Goal: Task Accomplishment & Management: Manage account settings

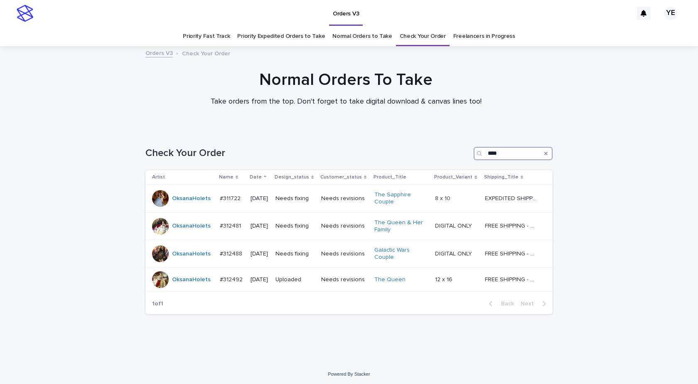
click at [510, 150] on input "****" at bounding box center [513, 153] width 79 height 13
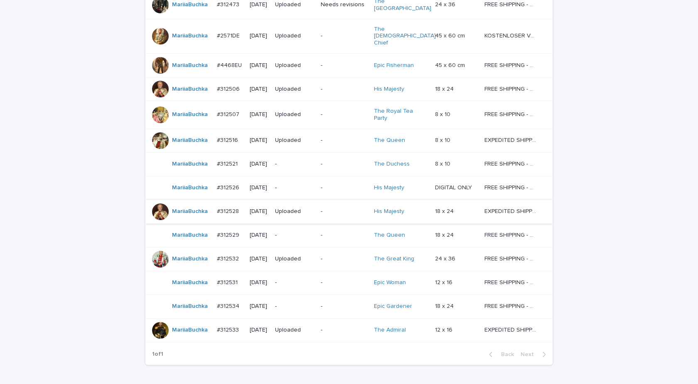
scroll to position [353, 0]
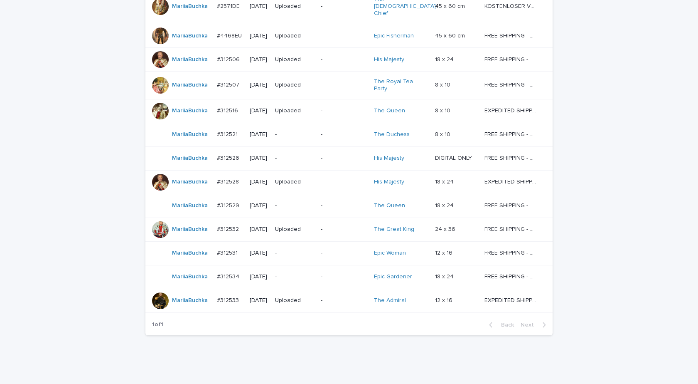
type input "*****"
click at [668, 287] on div "Loading... Saving… Loading... Saving… Check Your Order ***** Artist Name Date D…" at bounding box center [349, 80] width 698 height 606
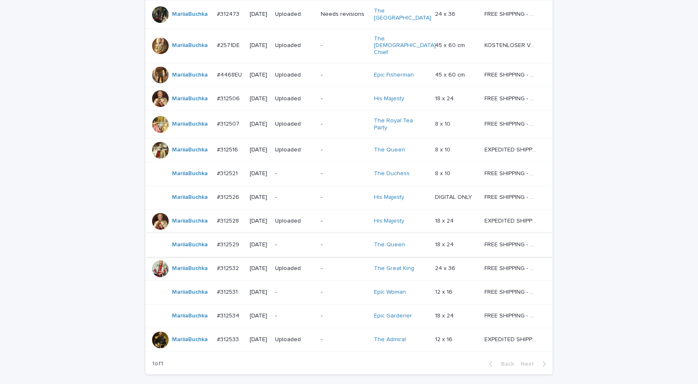
scroll to position [270, 0]
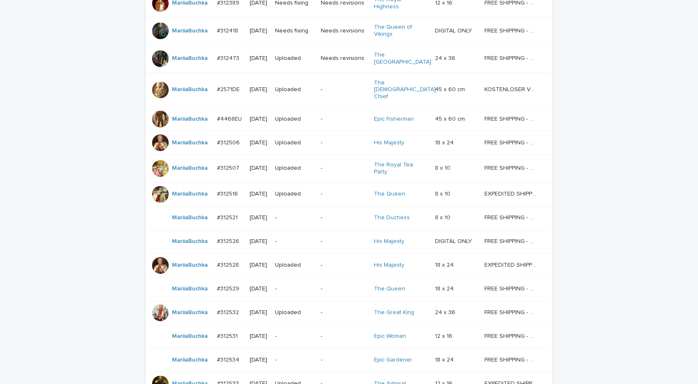
click at [154, 233] on div at bounding box center [160, 241] width 17 height 17
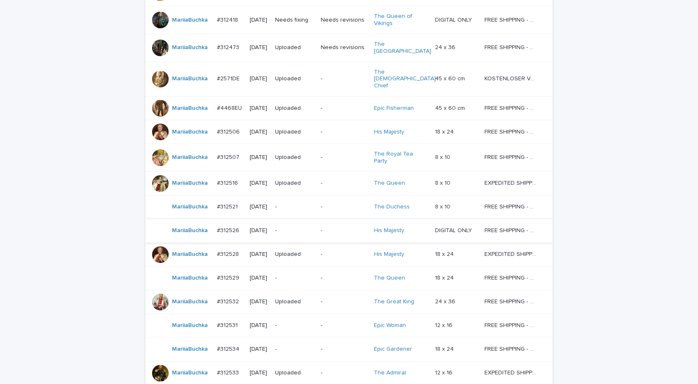
scroll to position [270, 0]
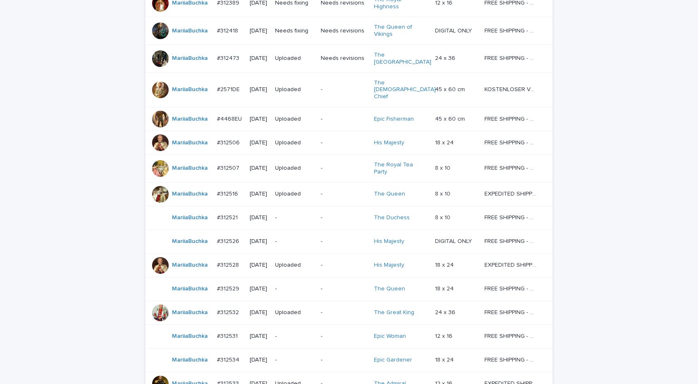
click at [184, 187] on div "MariiaBuchka" at bounding box center [190, 194] width 36 height 14
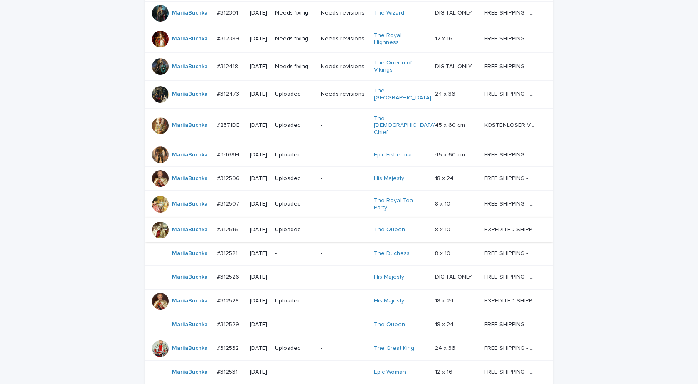
scroll to position [318, 0]
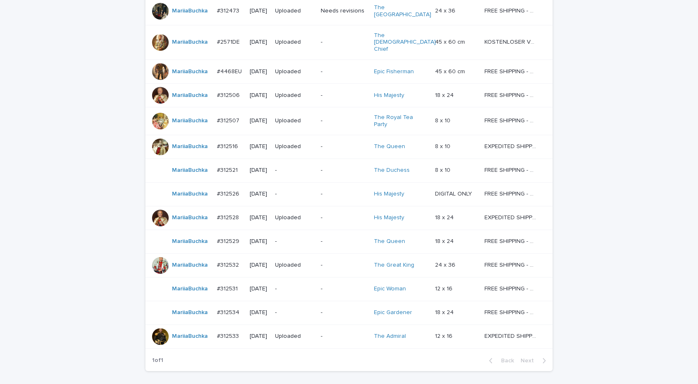
click at [186, 163] on div "MariiaBuchka" at bounding box center [190, 170] width 36 height 14
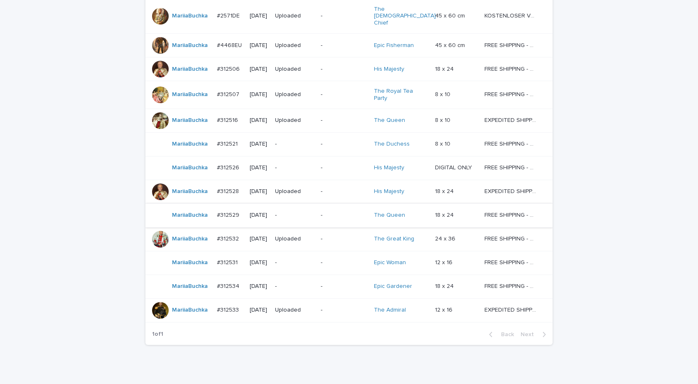
scroll to position [353, 0]
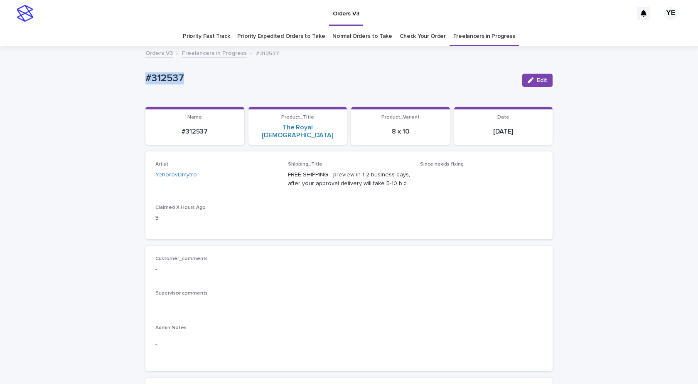
drag, startPoint x: 138, startPoint y: 74, endPoint x: 118, endPoint y: 79, distance: 21.0
copy p "#312537"
click at [529, 81] on icon "button" at bounding box center [531, 80] width 6 height 6
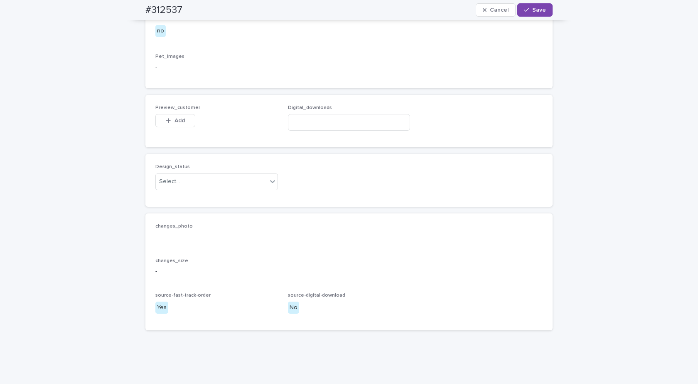
scroll to position [563, 0]
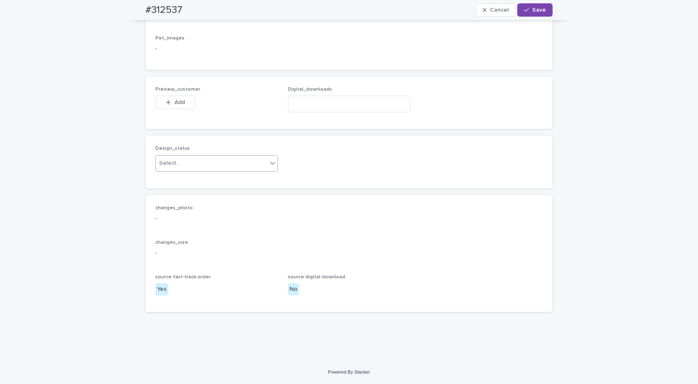
click at [196, 161] on div "Select..." at bounding box center [211, 163] width 111 height 14
click at [175, 177] on div "Uploaded" at bounding box center [214, 179] width 122 height 15
click at [175, 104] on span "Add" at bounding box center [180, 102] width 10 height 6
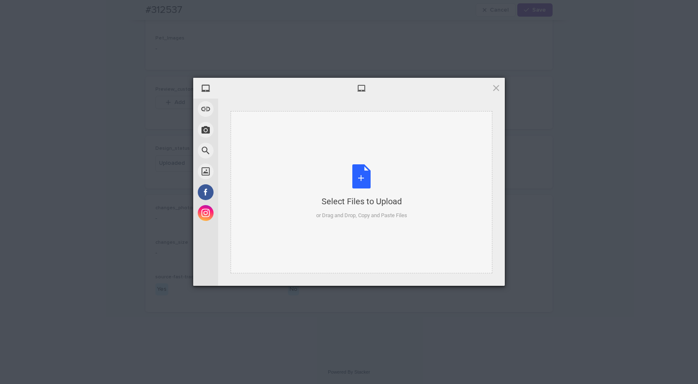
click at [371, 179] on div "Select Files to Upload or Drag and Drop, Copy and Paste Files" at bounding box center [361, 191] width 91 height 55
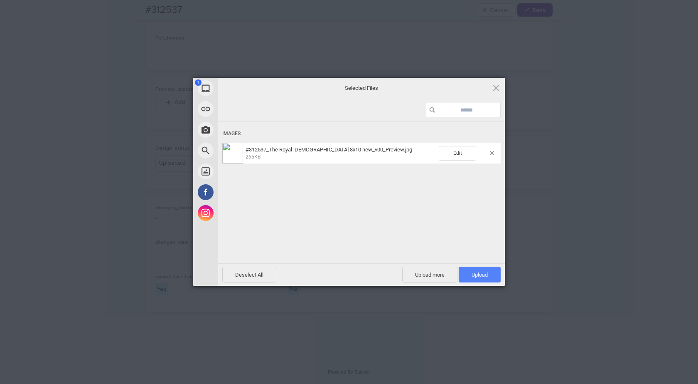
click at [483, 269] on span "Upload 1" at bounding box center [480, 274] width 42 height 16
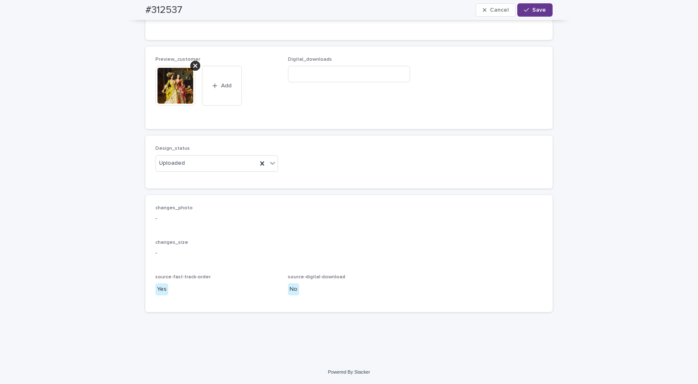
click at [535, 8] on span "Save" at bounding box center [539, 10] width 14 height 6
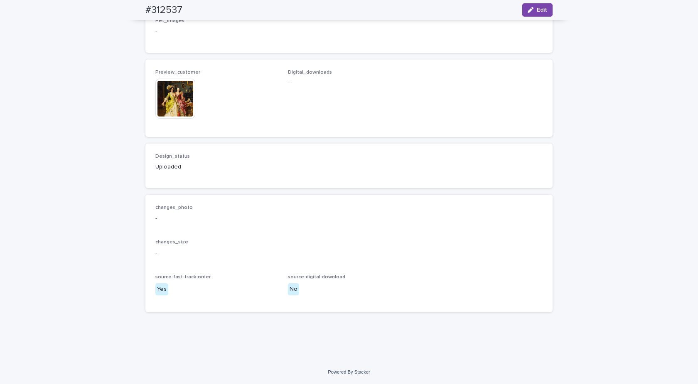
click at [173, 111] on img at bounding box center [175, 99] width 40 height 40
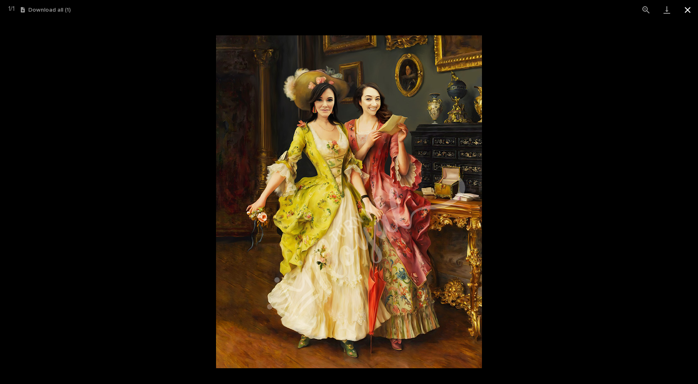
click at [686, 7] on button "Close gallery" at bounding box center [688, 10] width 21 height 20
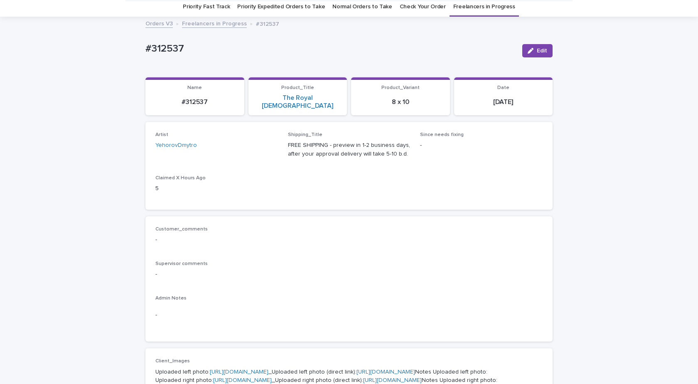
scroll to position [0, 0]
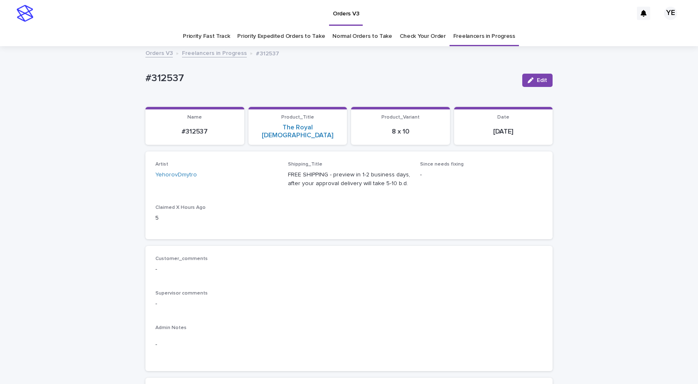
click at [206, 54] on link "Freelancers in Progress" at bounding box center [214, 53] width 65 height 10
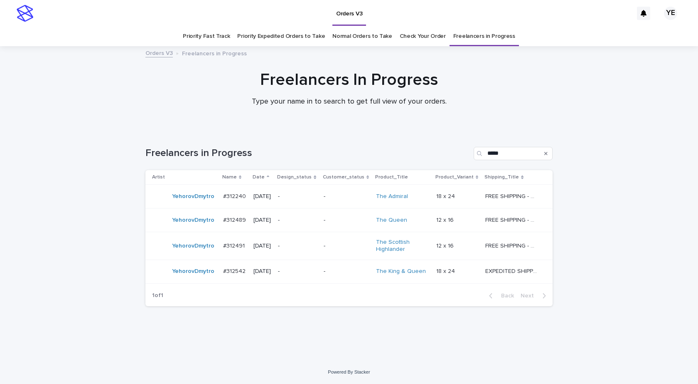
click at [193, 204] on div "YehorovDmytro" at bounding box center [184, 196] width 64 height 17
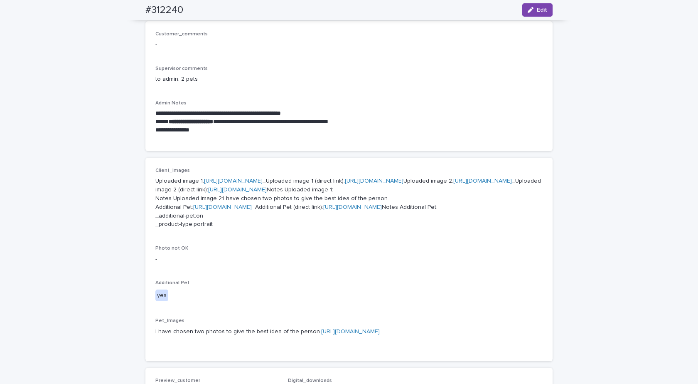
scroll to position [216, 0]
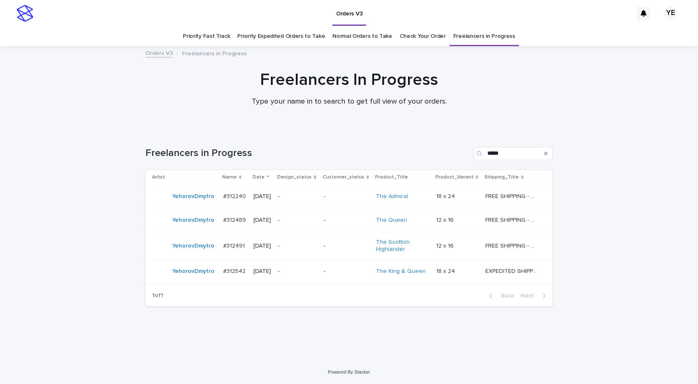
click at [192, 278] on div "YehorovDmytro" at bounding box center [193, 271] width 42 height 14
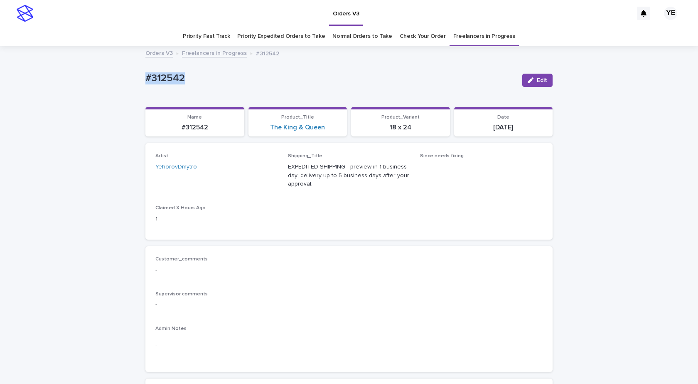
drag, startPoint x: 199, startPoint y: 80, endPoint x: 103, endPoint y: 122, distance: 105.2
copy p "#312542"
